Goal: Task Accomplishment & Management: Manage account settings

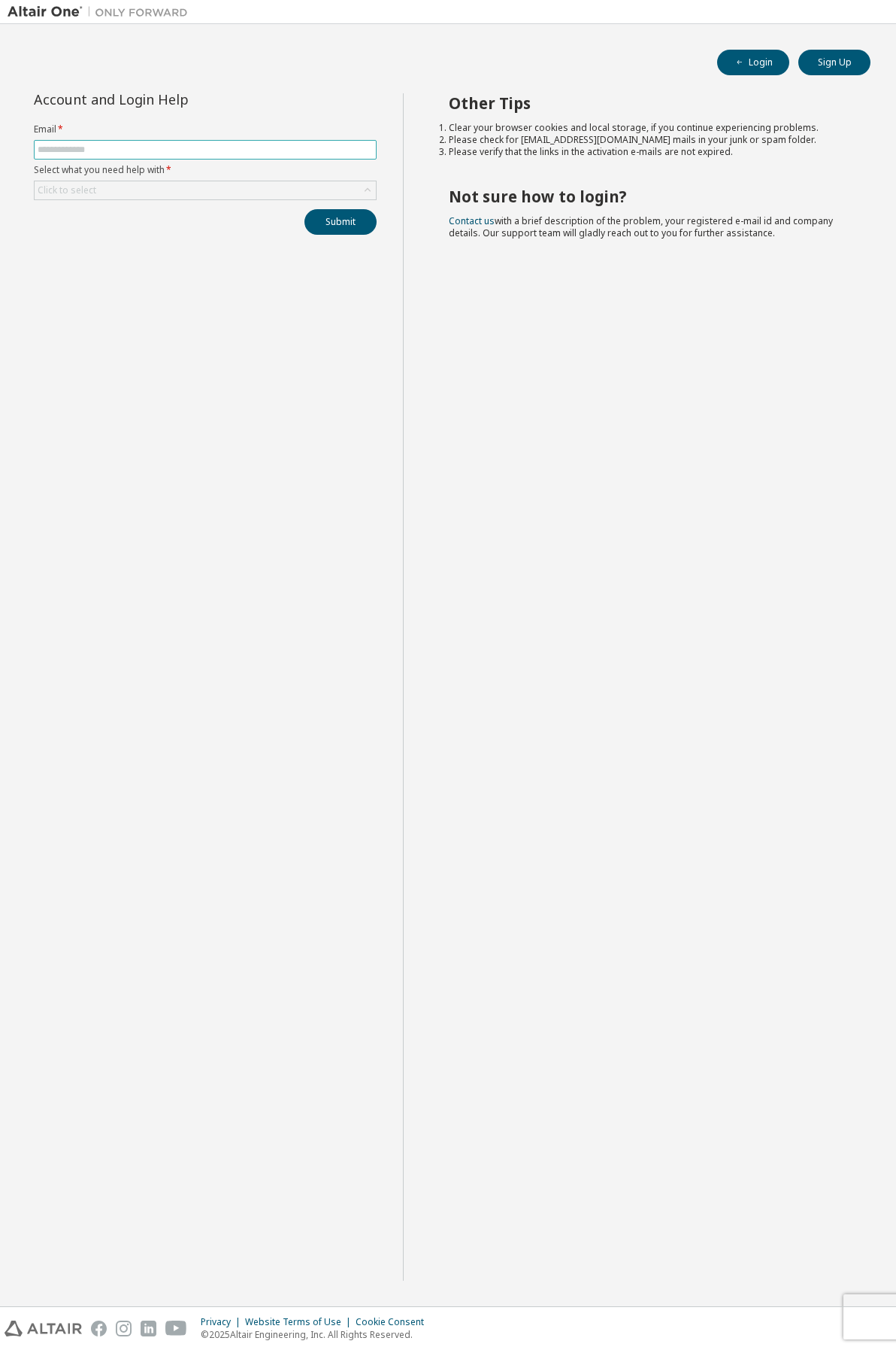
click at [189, 151] on input "text" at bounding box center [206, 149] width 336 height 12
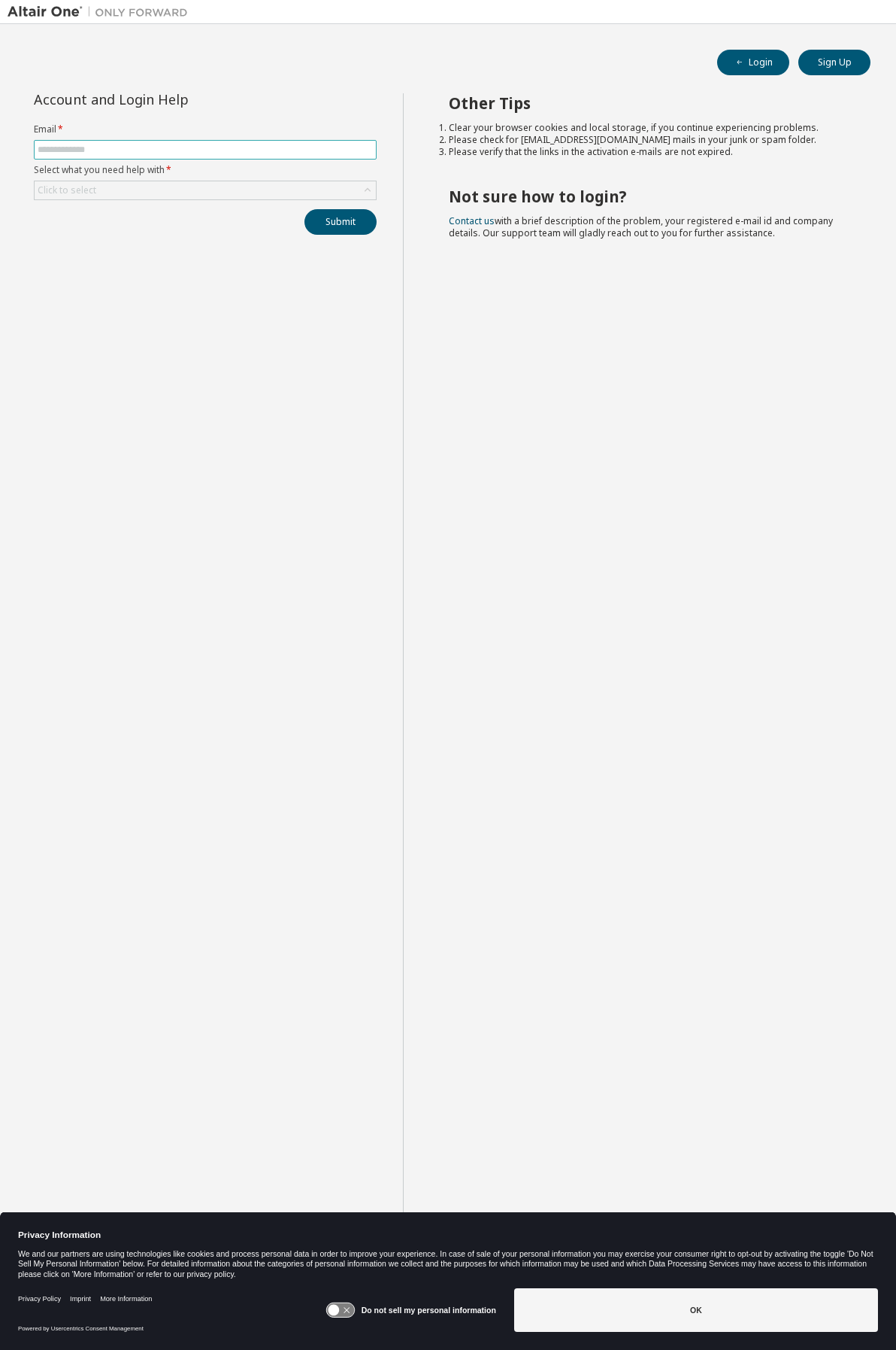
click at [189, 151] on input "text" at bounding box center [206, 149] width 336 height 12
type input "**********"
click at [172, 195] on div "Click to select" at bounding box center [206, 190] width 341 height 18
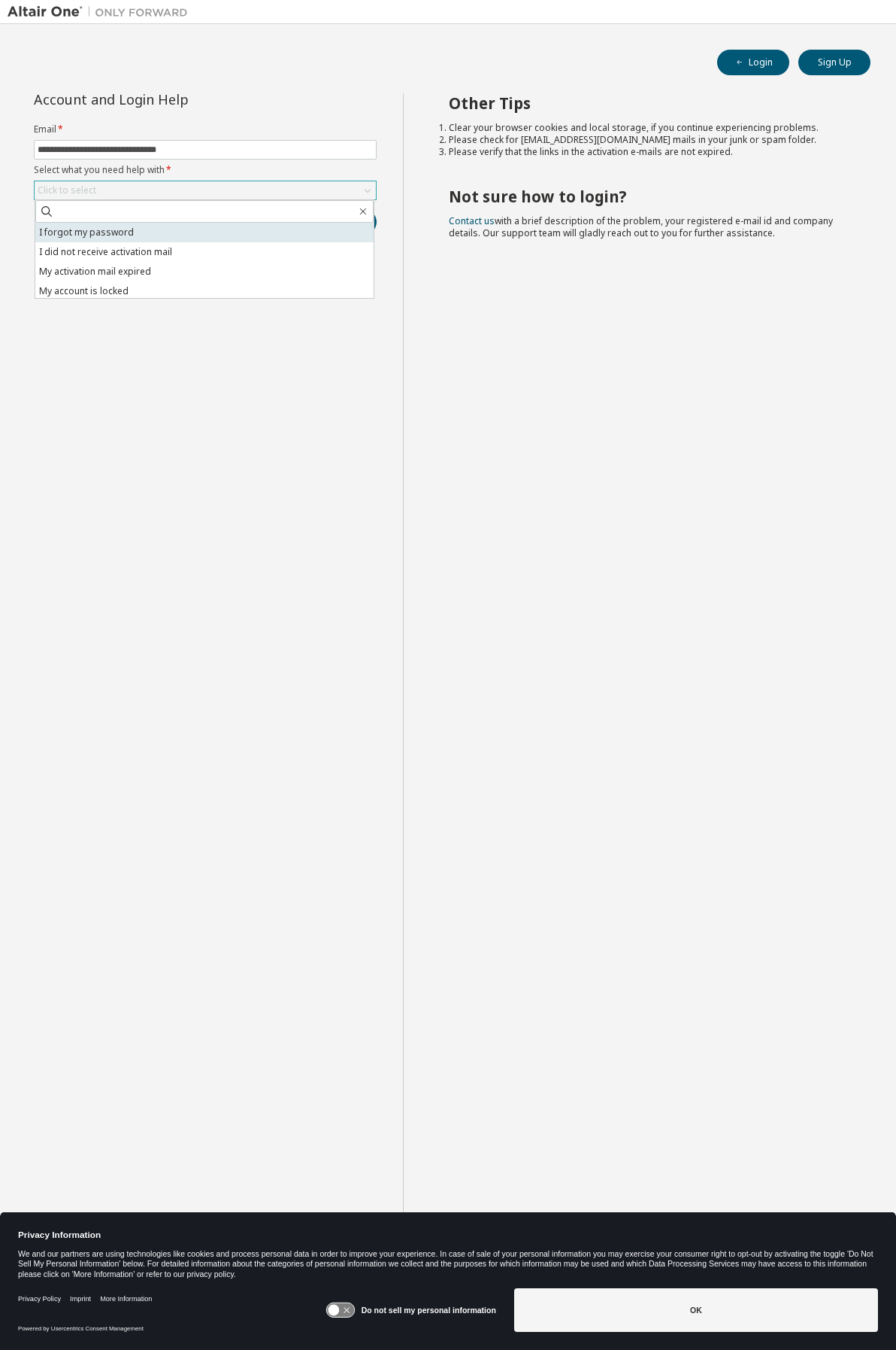
click at [172, 231] on li "I forgot my password" at bounding box center [204, 233] width 338 height 20
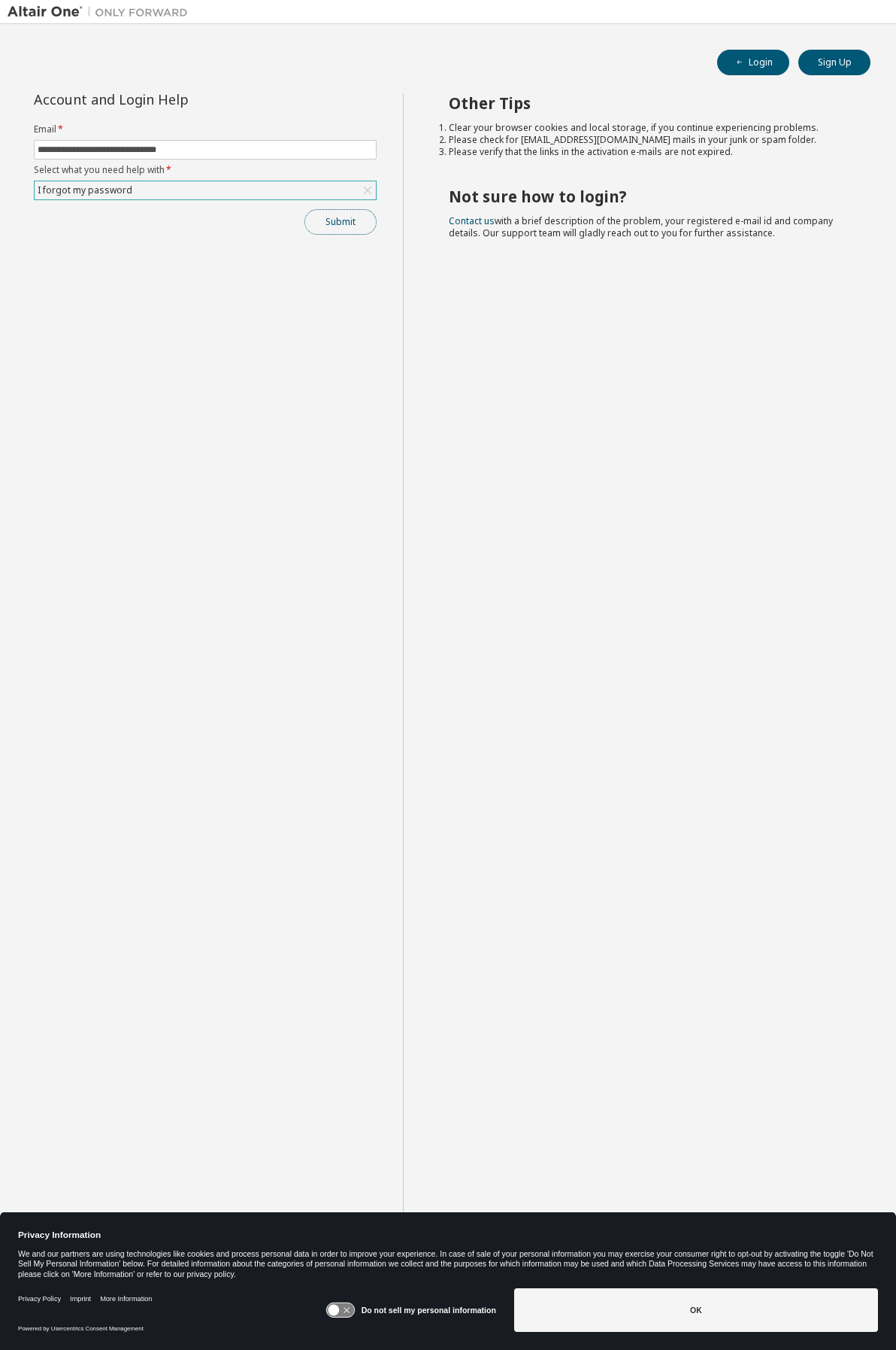
click at [325, 224] on button "Submit" at bounding box center [340, 222] width 72 height 25
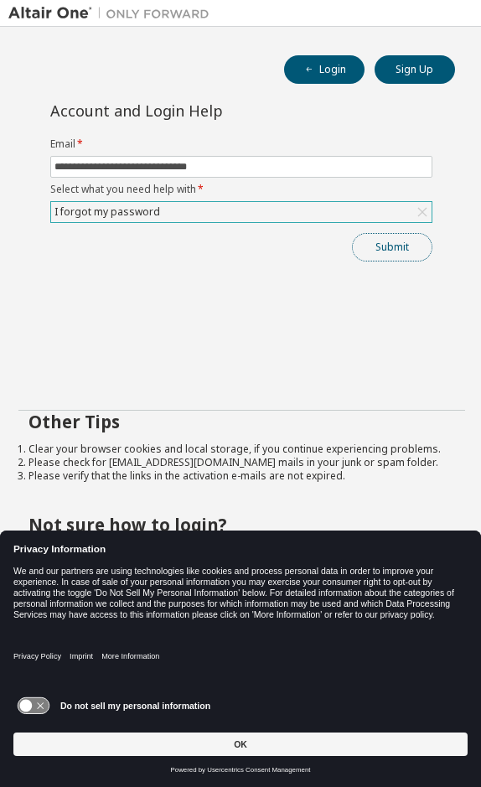
click at [382, 251] on button "Submit" at bounding box center [392, 247] width 80 height 28
click at [36, 707] on icon at bounding box center [33, 706] width 31 height 16
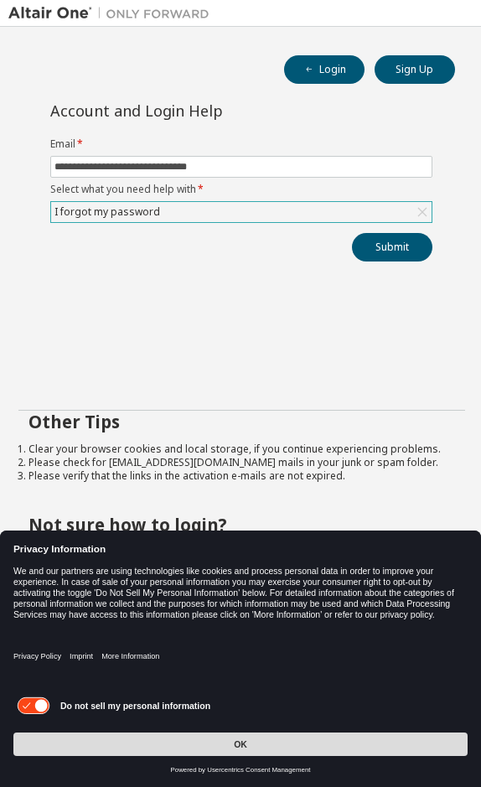
click at [122, 750] on button "OK" at bounding box center [240, 743] width 454 height 23
